Goal: Task Accomplishment & Management: Use online tool/utility

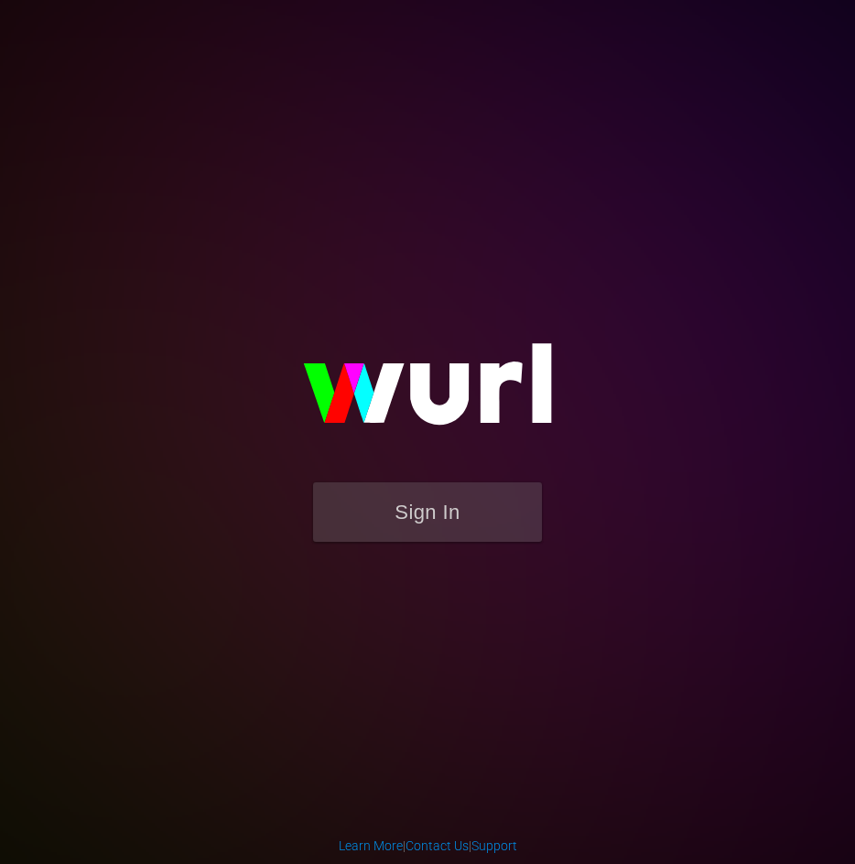
click at [555, 530] on form "Sign In" at bounding box center [427, 521] width 366 height 78
click at [508, 515] on button "Sign In" at bounding box center [427, 512] width 229 height 60
click at [461, 506] on button "Sign In" at bounding box center [427, 512] width 229 height 60
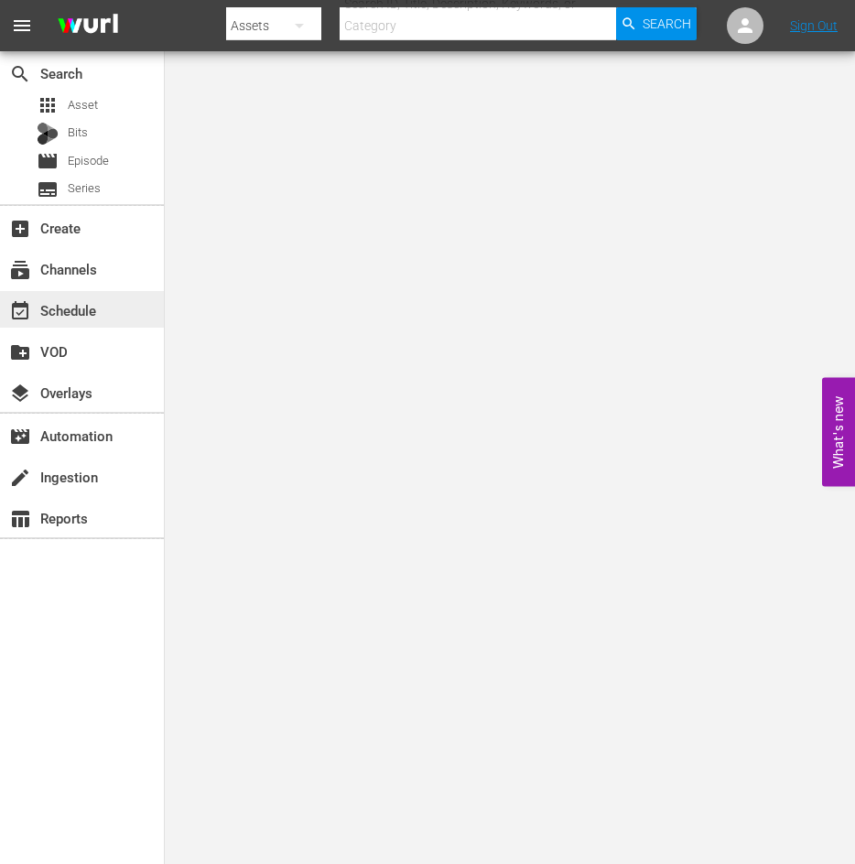
click at [125, 301] on div "event_available Schedule" at bounding box center [82, 309] width 164 height 37
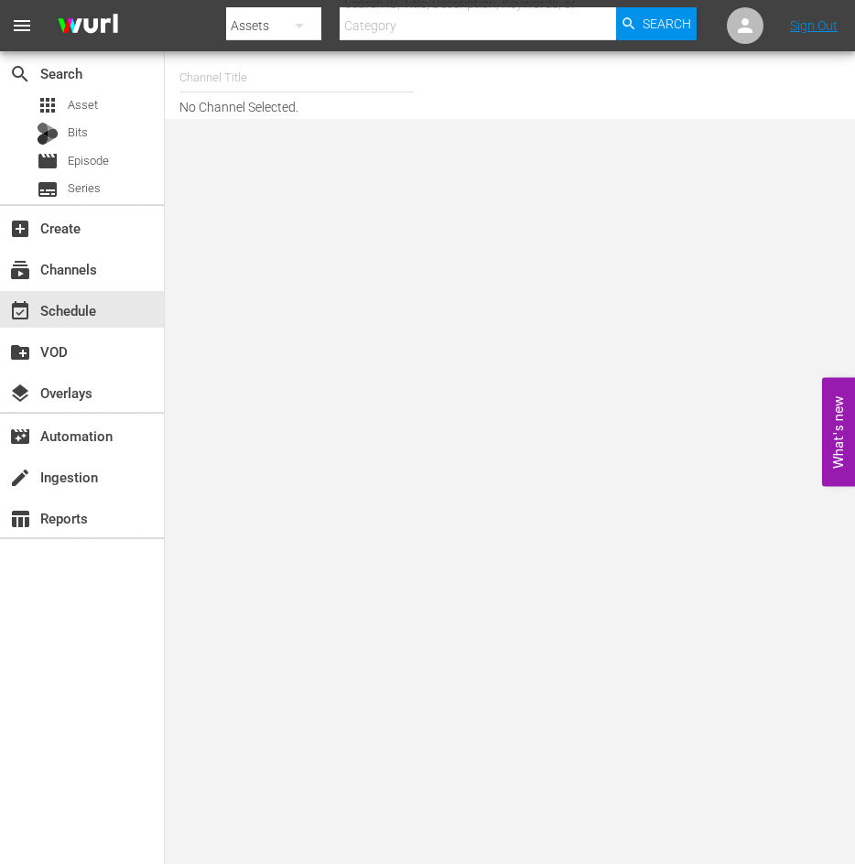
click at [260, 90] on input "text" at bounding box center [296, 78] width 234 height 44
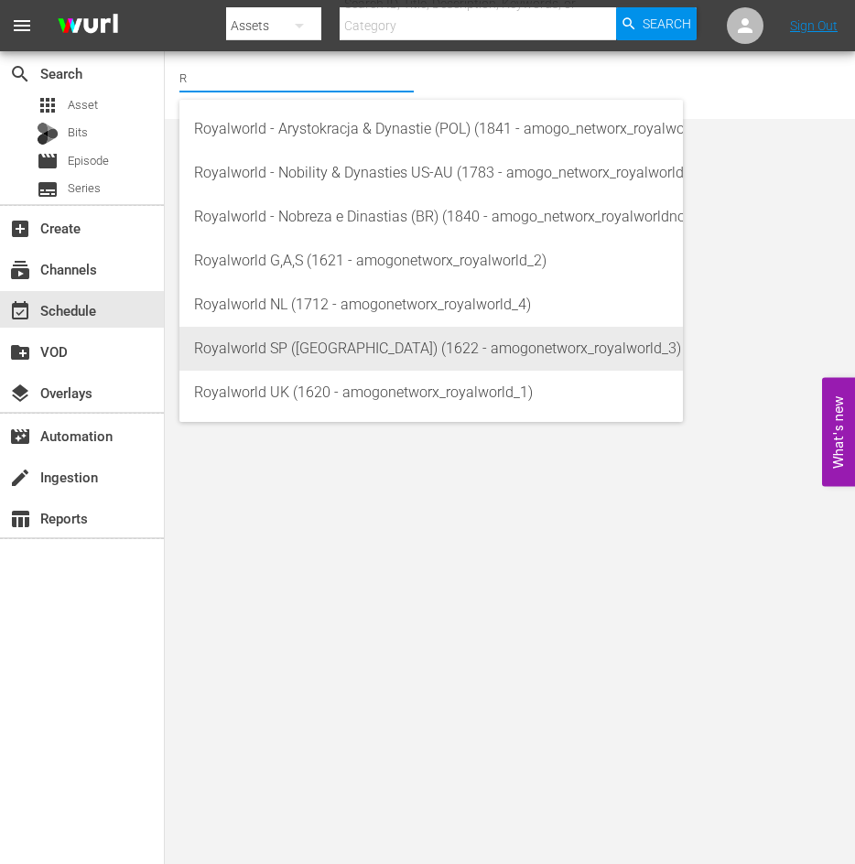
click at [365, 344] on div "Royalworld SP (EU) (1622 - amogonetworx_royalworld_3)" at bounding box center [431, 349] width 474 height 44
type input "Royalworld SP (EU) (1622 - amogonetworx_royalworld_3)"
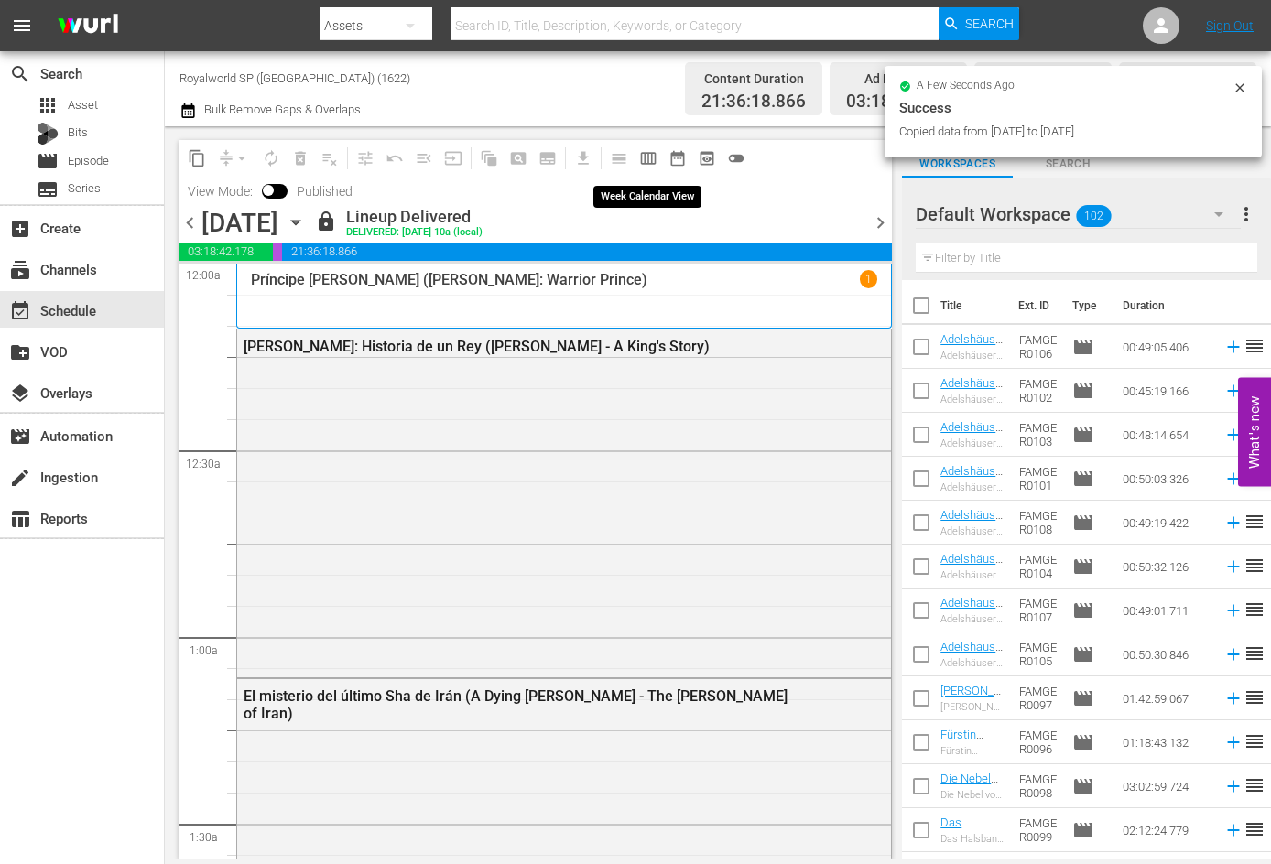
click at [644, 161] on span "calendar_view_week_outlined" at bounding box center [648, 158] width 18 height 18
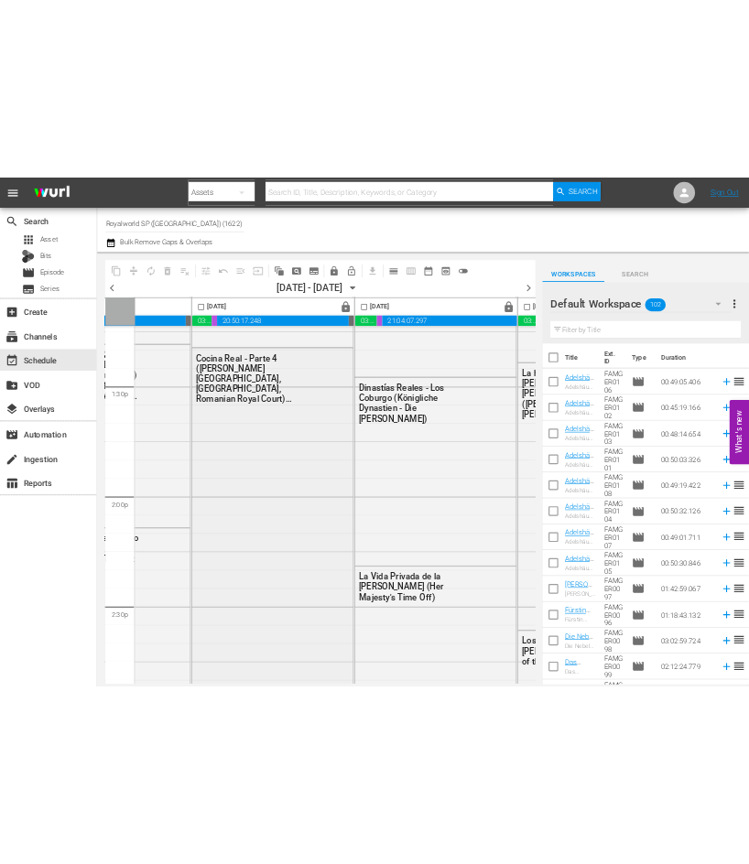
scroll to position [4944, 438]
